Goal: Information Seeking & Learning: Understand process/instructions

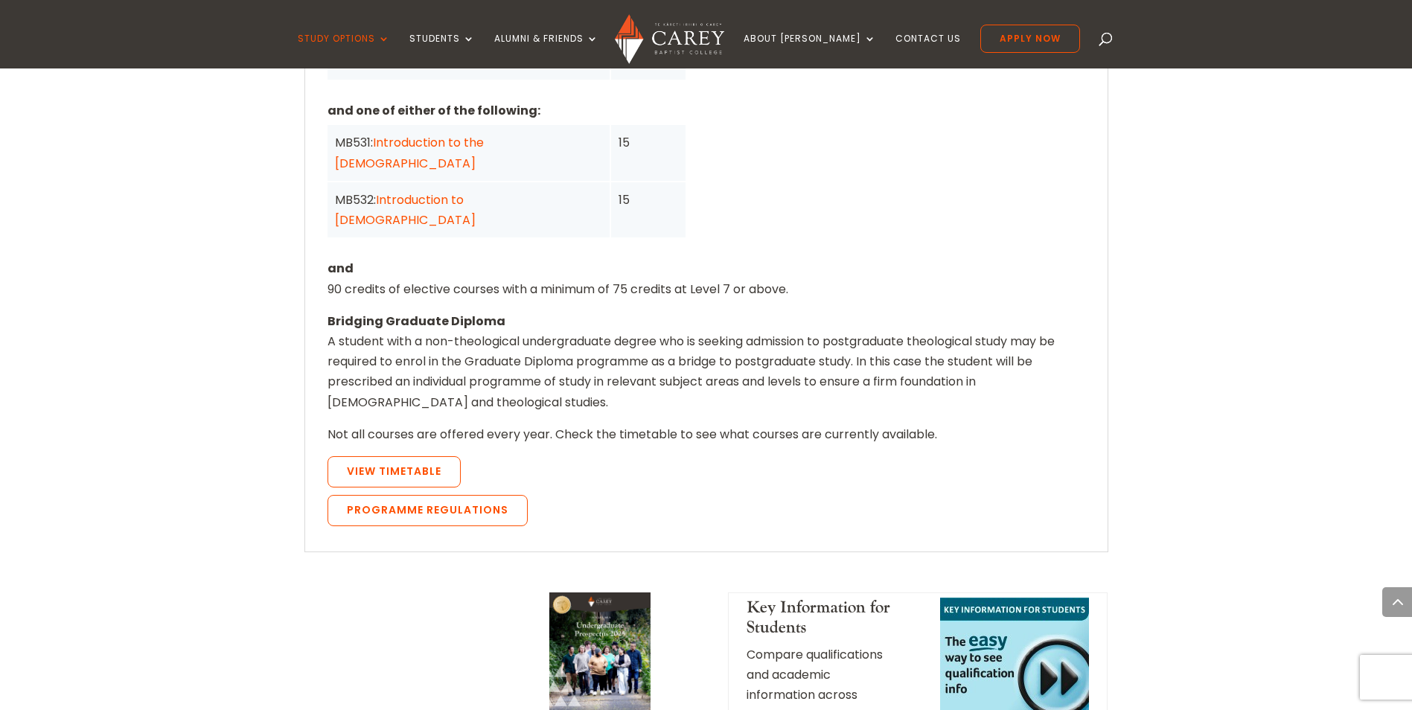
scroll to position [1336, 0]
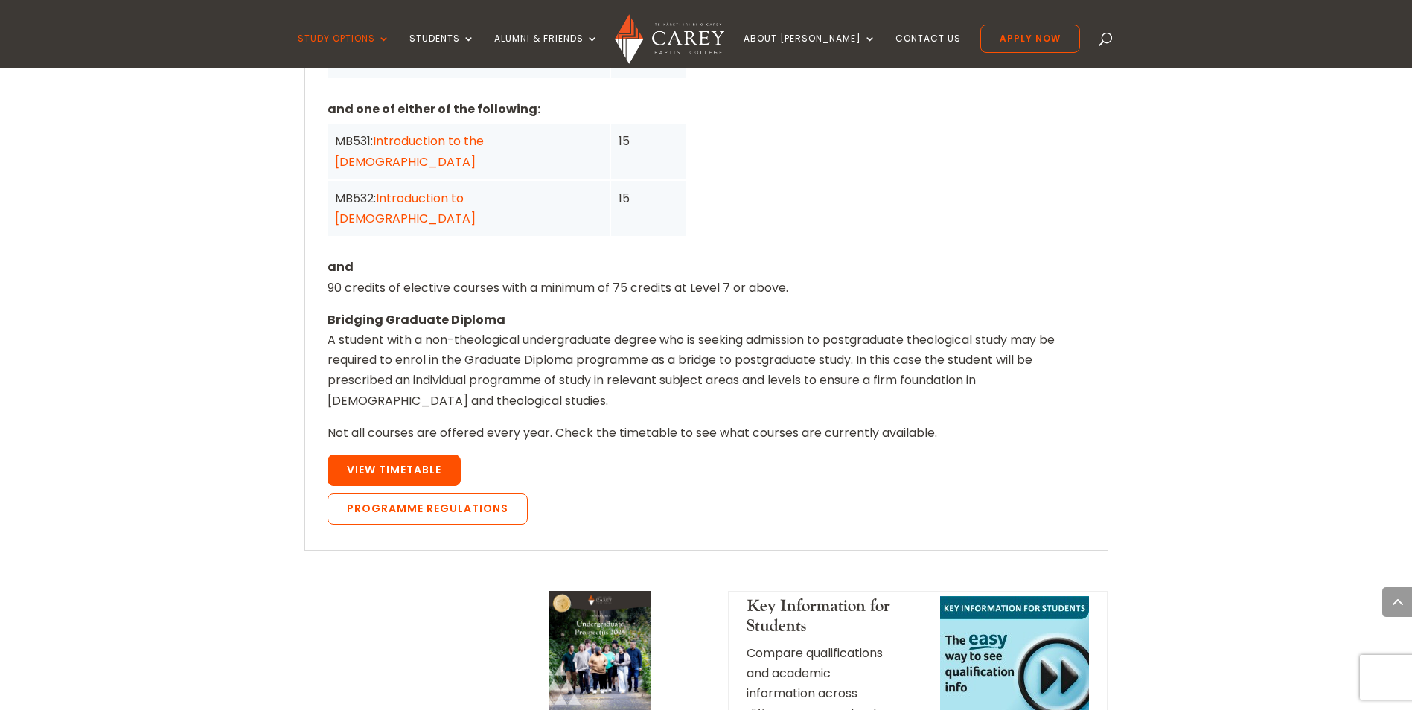
click at [431, 455] on link "View Timetable" at bounding box center [394, 470] width 133 height 31
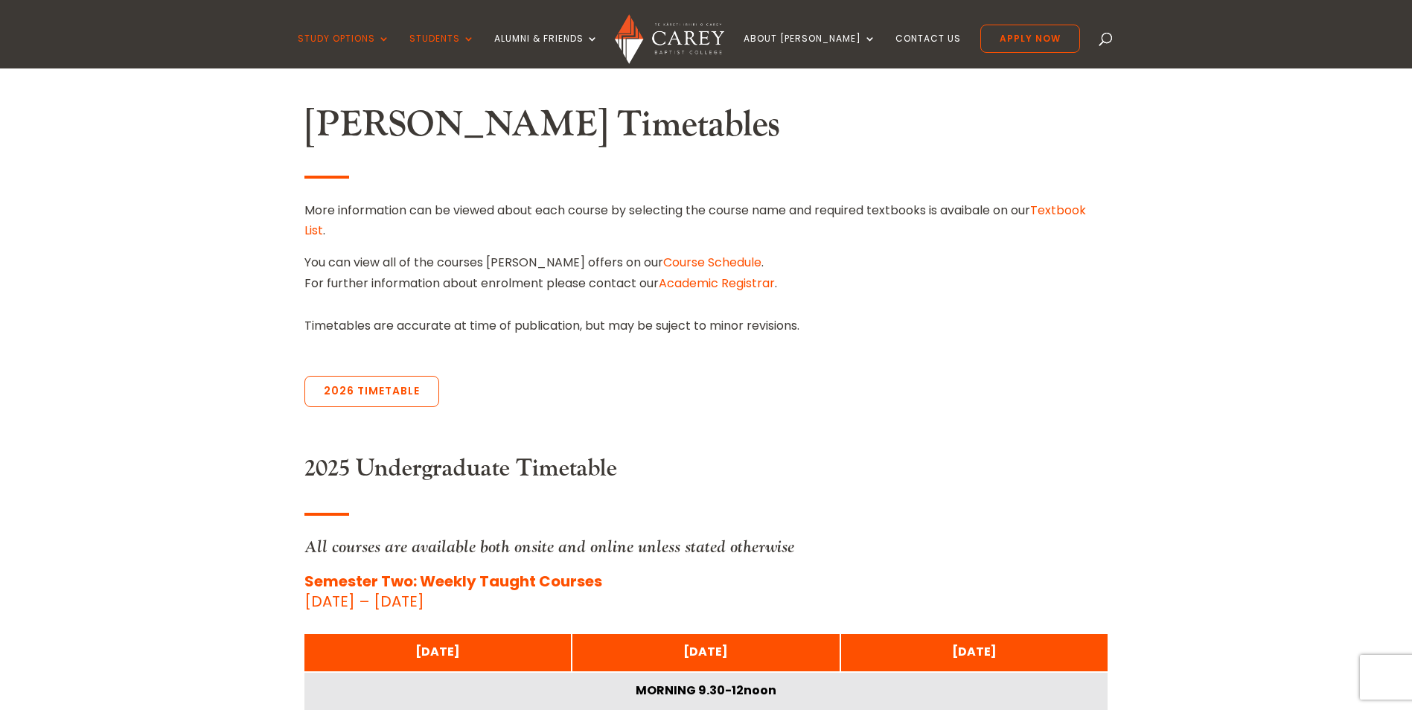
scroll to position [408, 0]
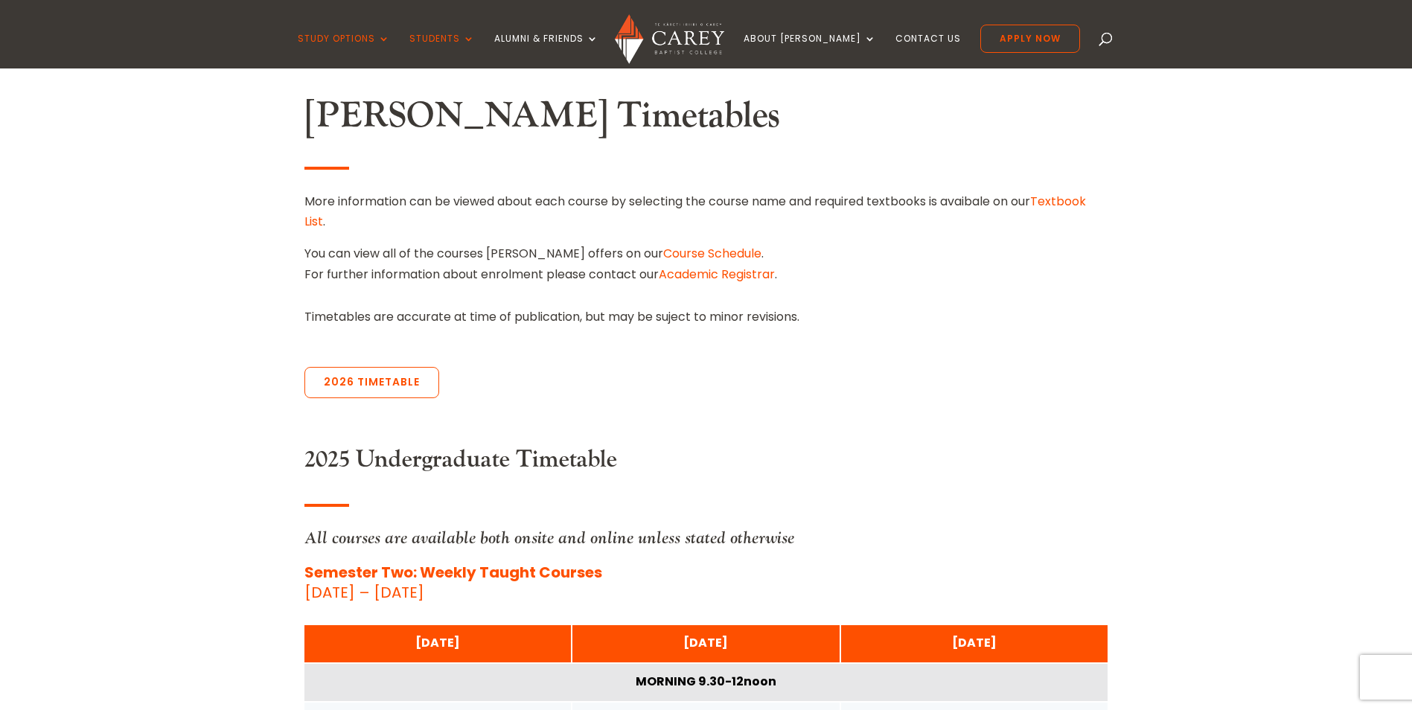
click at [666, 255] on link "Course Schedule" at bounding box center [712, 253] width 98 height 17
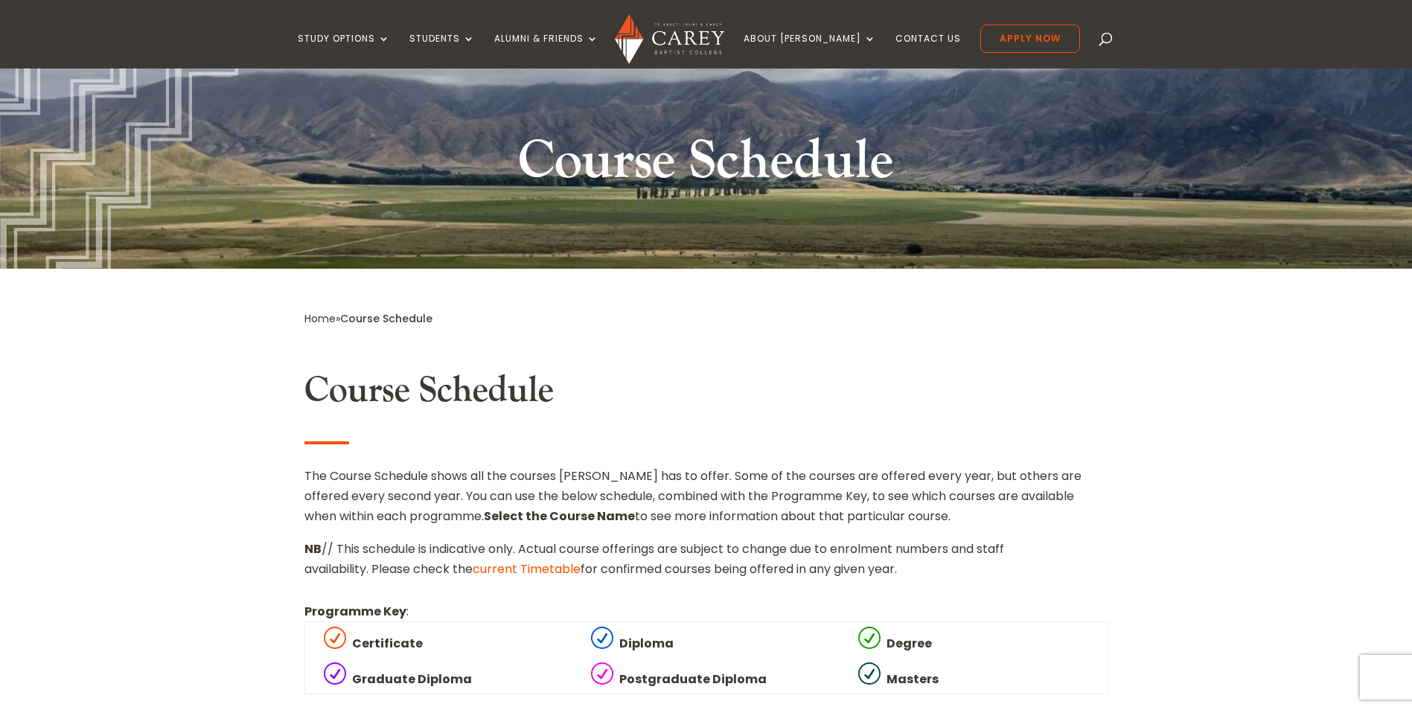
scroll to position [133, 0]
